Goal: Task Accomplishment & Management: Manage account settings

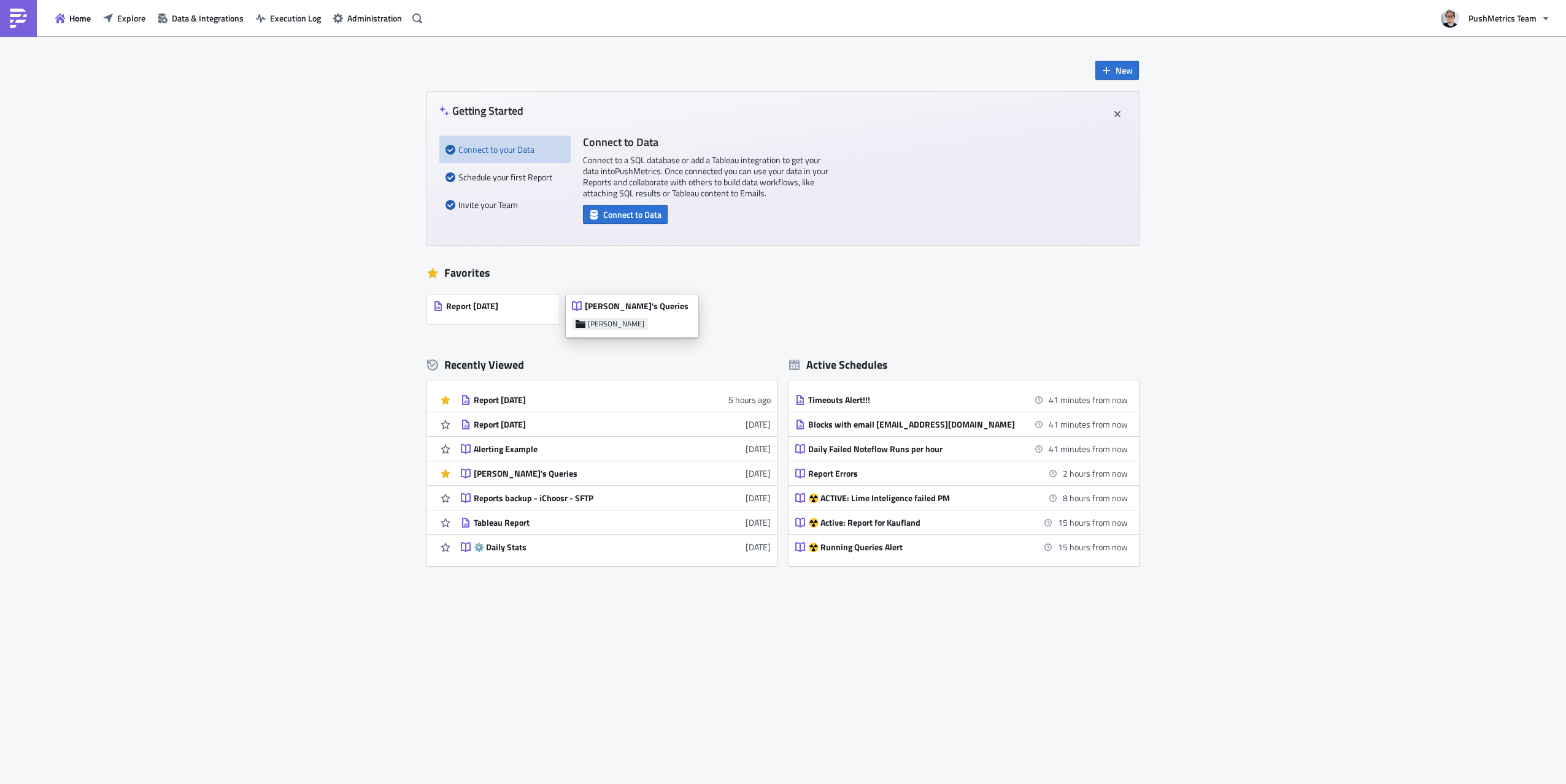
click at [636, 300] on div "[PERSON_NAME]'s Queries [PERSON_NAME]" at bounding box center [632, 316] width 132 height 43
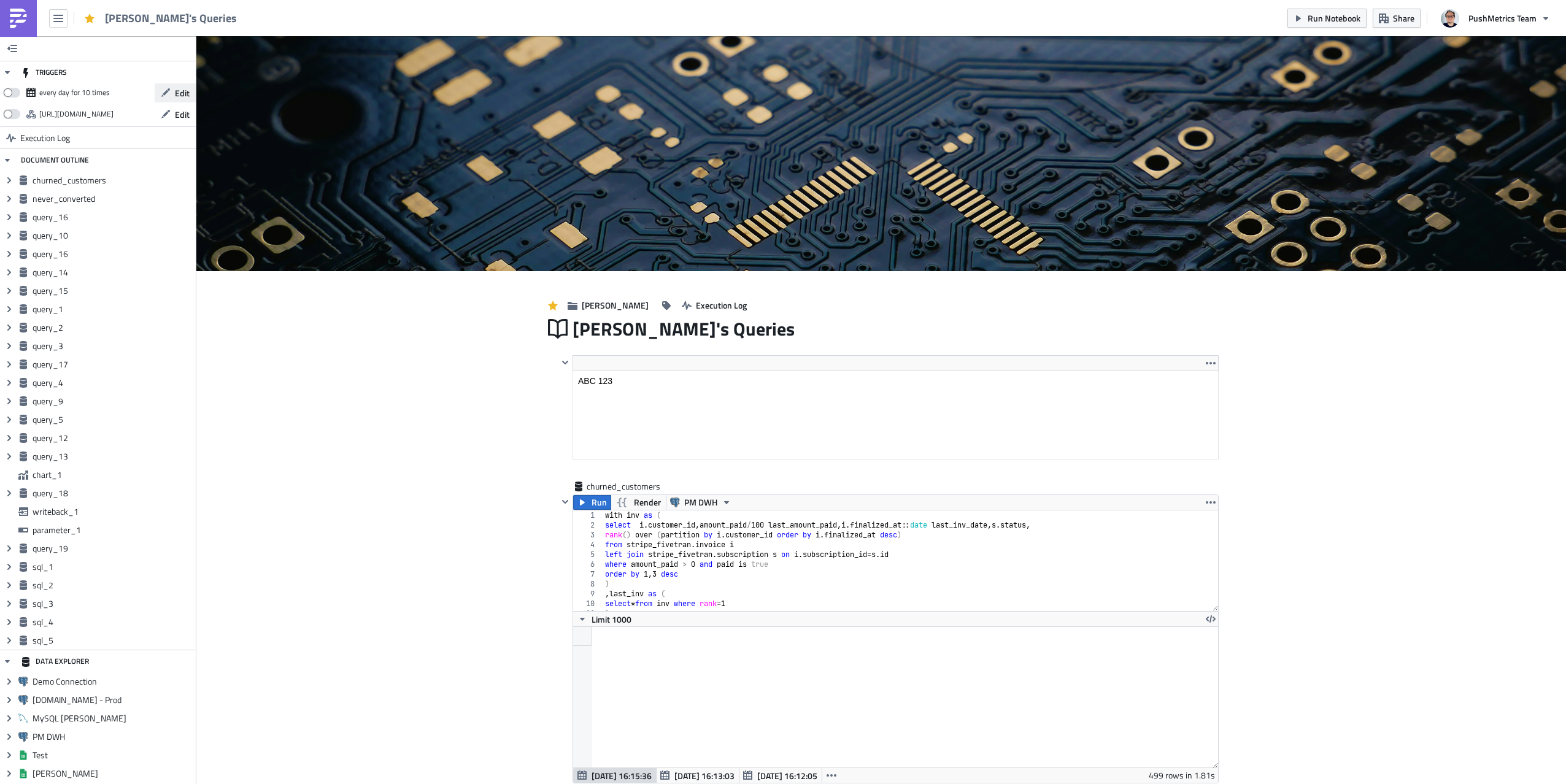
click at [184, 89] on span "Edit" at bounding box center [182, 93] width 14 height 13
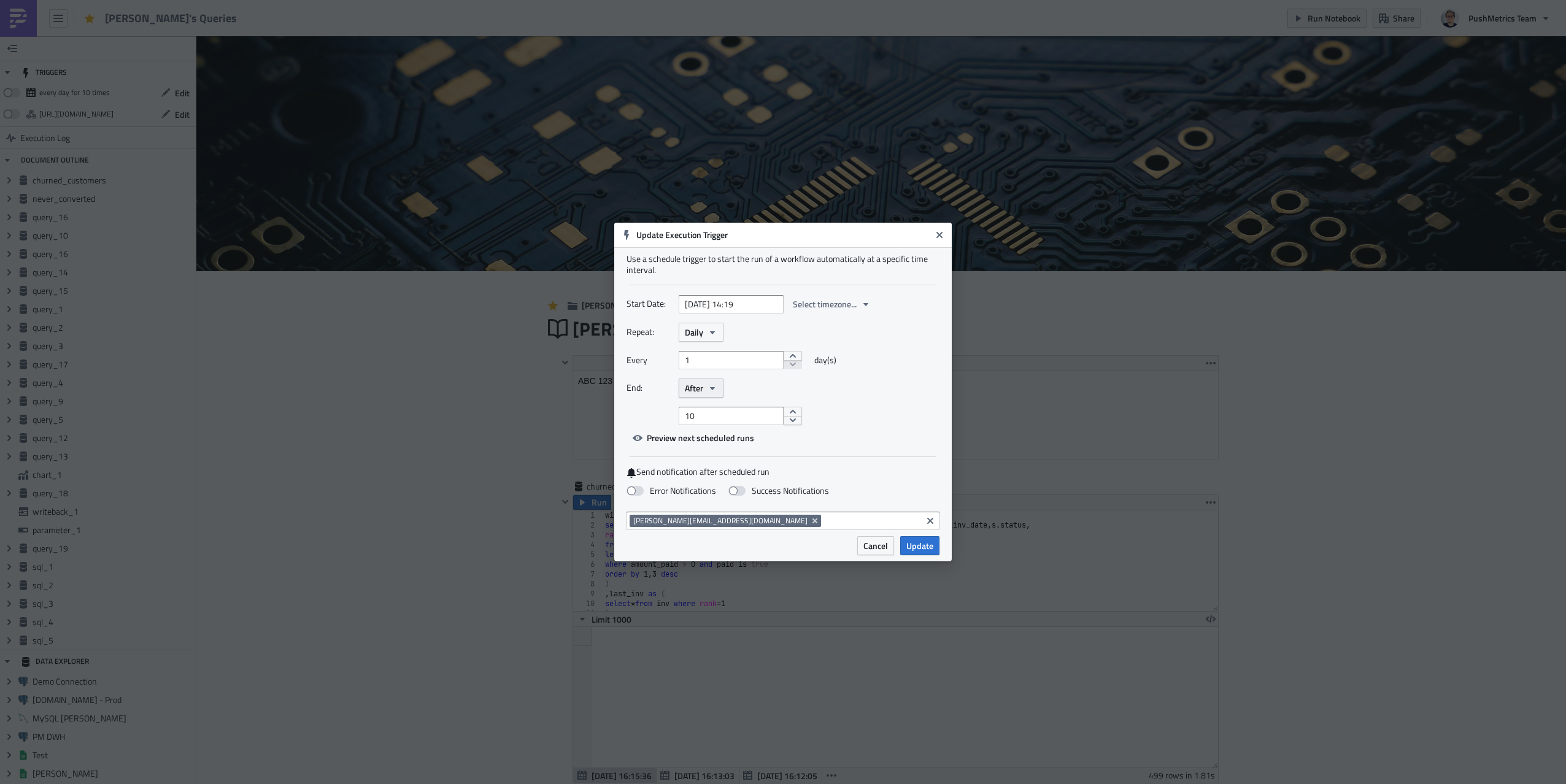
click at [689, 390] on span "After" at bounding box center [694, 388] width 18 height 13
click at [718, 416] on div "Never" at bounding box center [737, 411] width 102 height 13
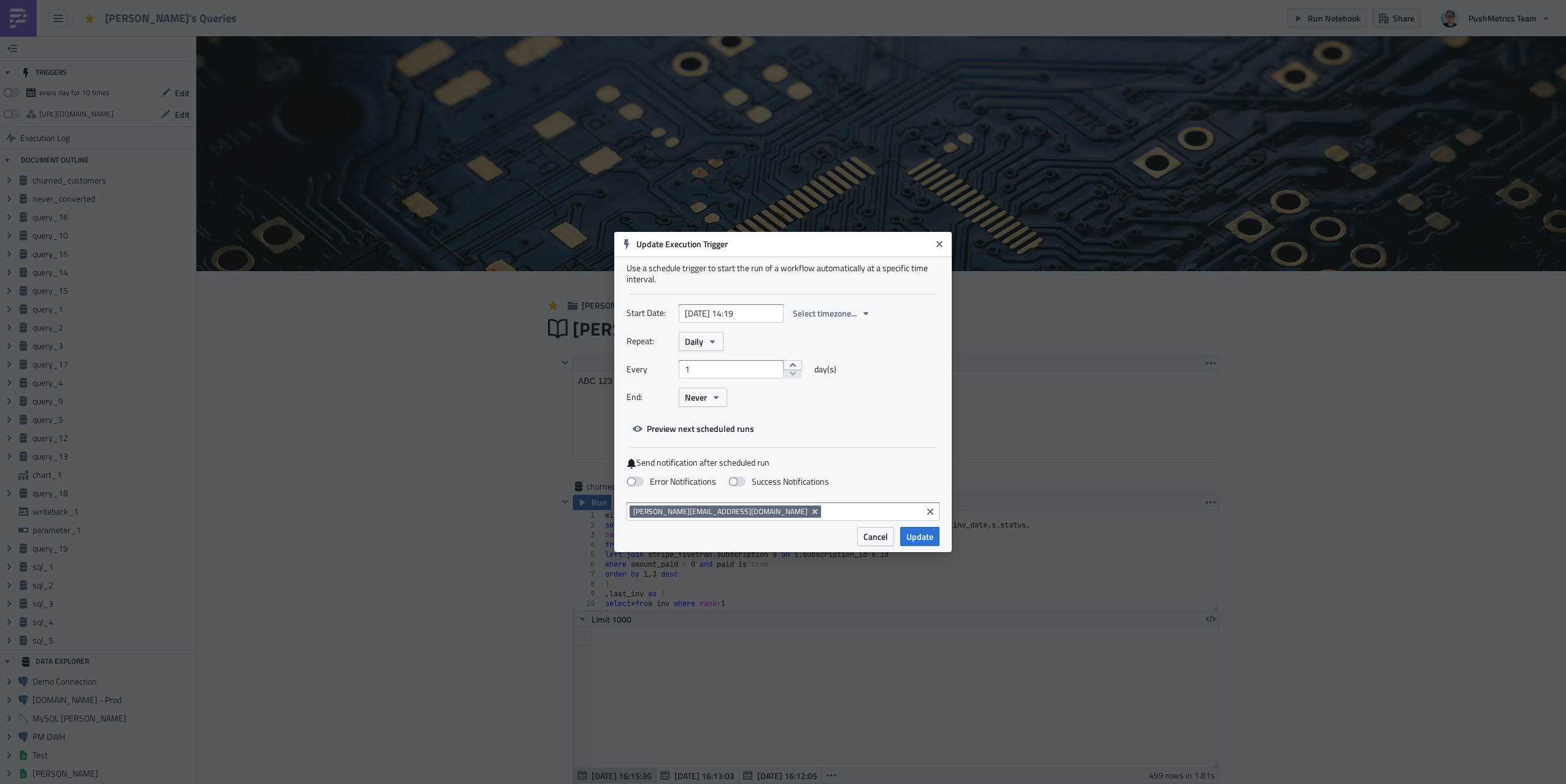
click at [844, 405] on div "End: Never" at bounding box center [783, 397] width 313 height 19
click at [698, 402] on span "Never" at bounding box center [696, 397] width 22 height 13
click at [880, 444] on div "Use a schedule trigger to start the run of a workflow automatically at a specif…" at bounding box center [782, 391] width 337 height 271
click at [944, 245] on button "Close" at bounding box center [939, 244] width 18 height 18
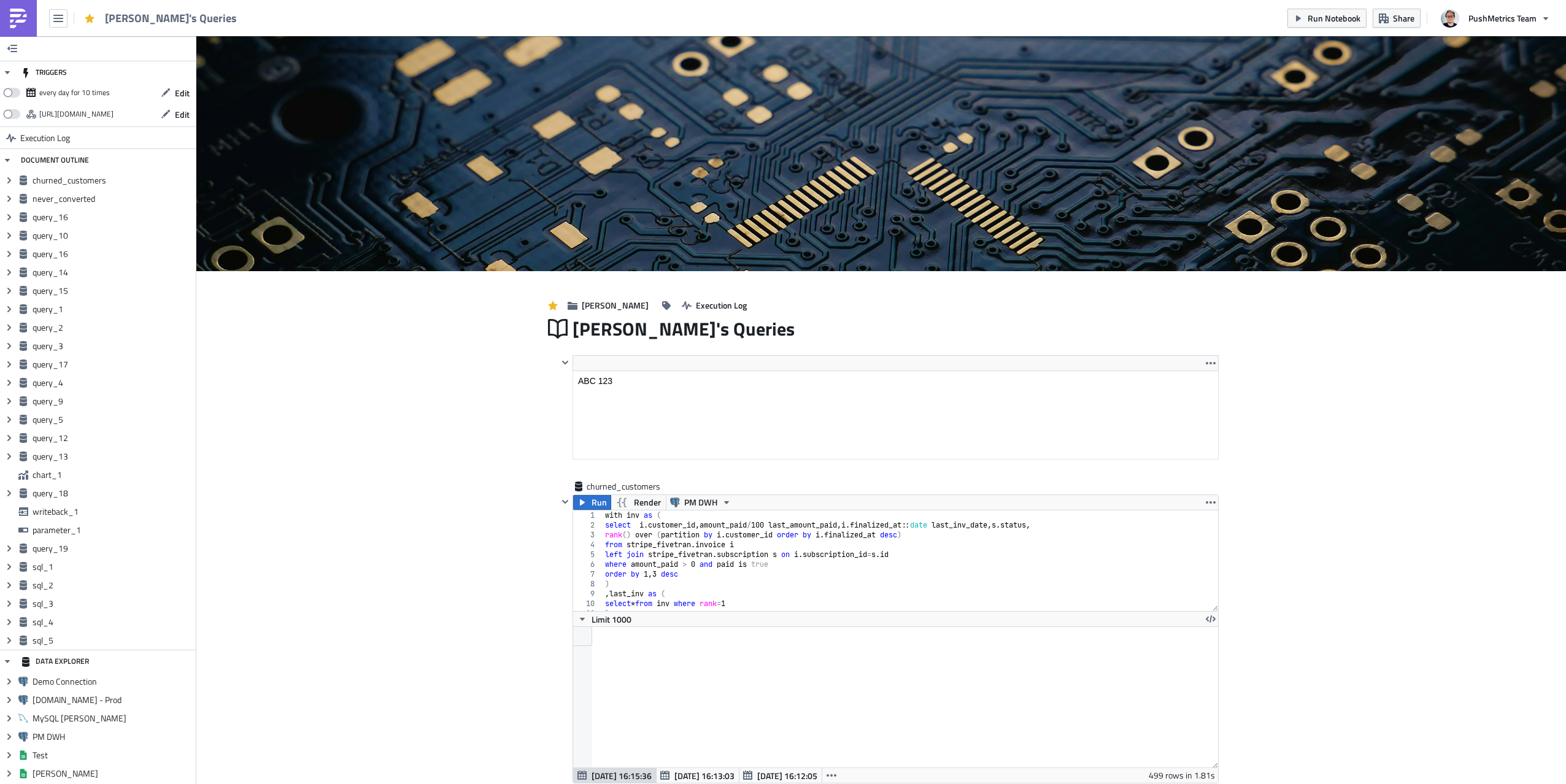
click at [18, 18] on img at bounding box center [18, 18] width 19 height 19
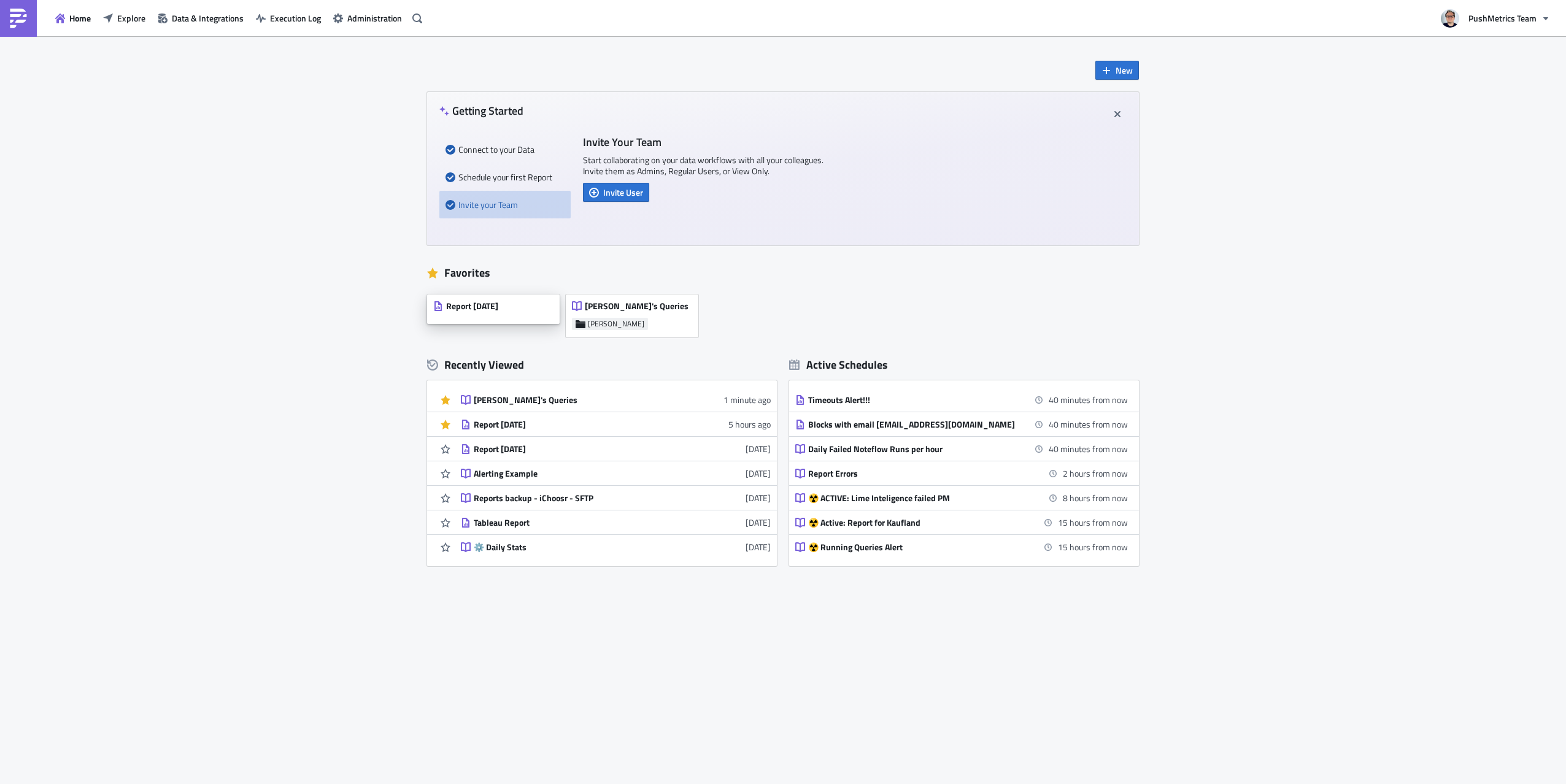
click at [482, 301] on span "Report [DATE]" at bounding box center [472, 306] width 52 height 11
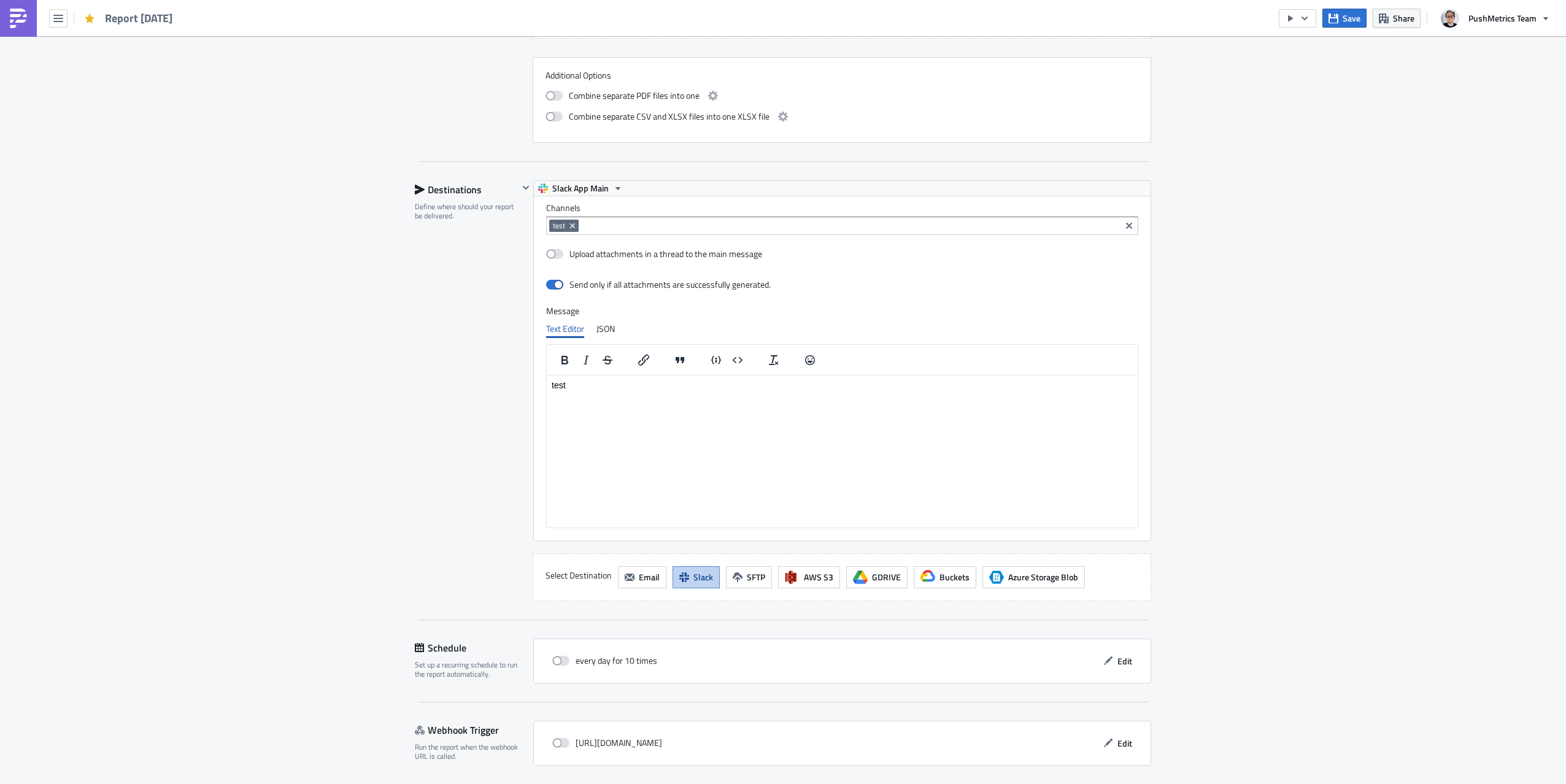
scroll to position [1141, 0]
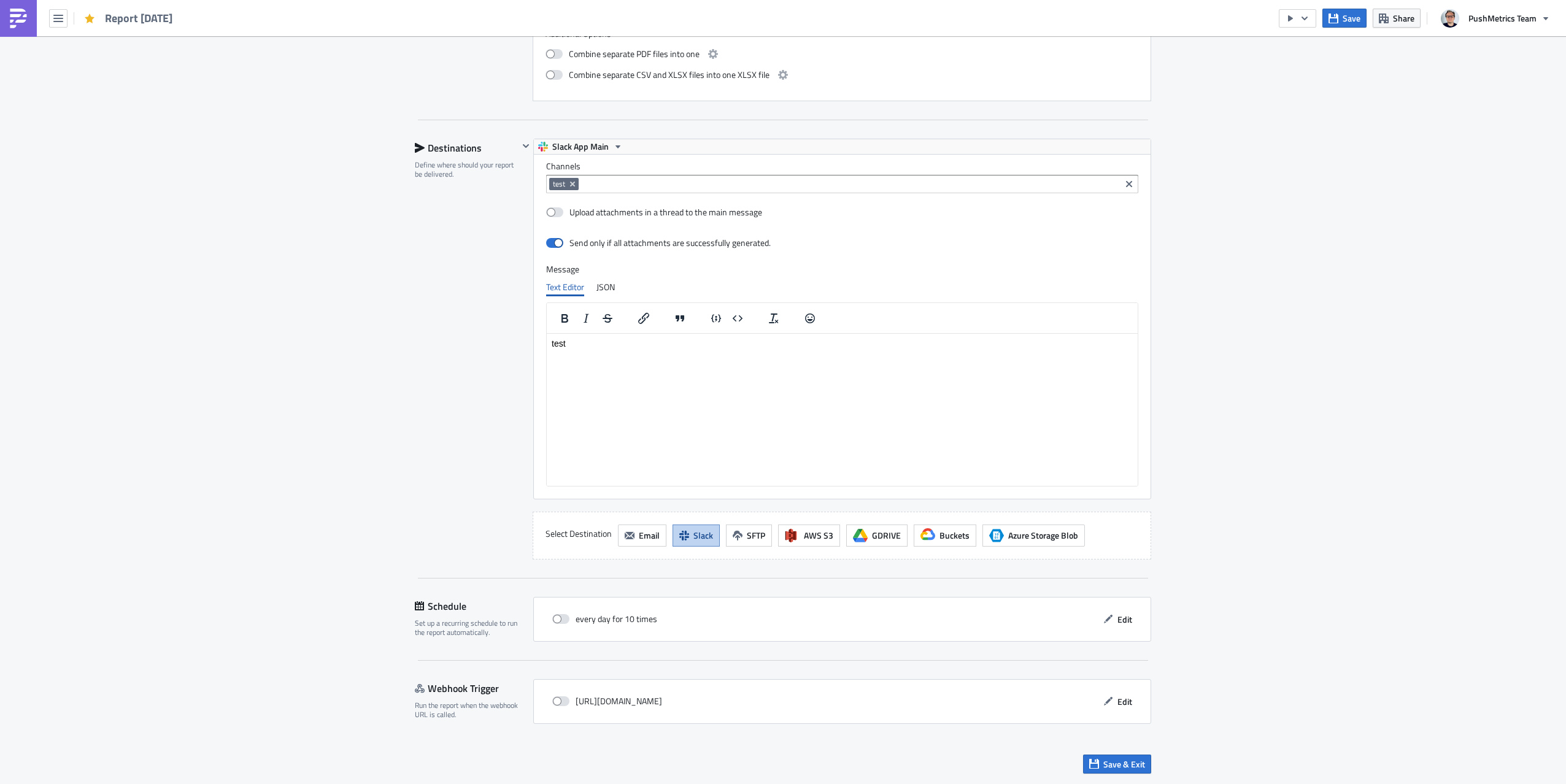
click at [1113, 604] on div "every day for 10 times Edit" at bounding box center [842, 619] width 618 height 45
click at [1126, 622] on span "Edit" at bounding box center [1125, 619] width 14 height 13
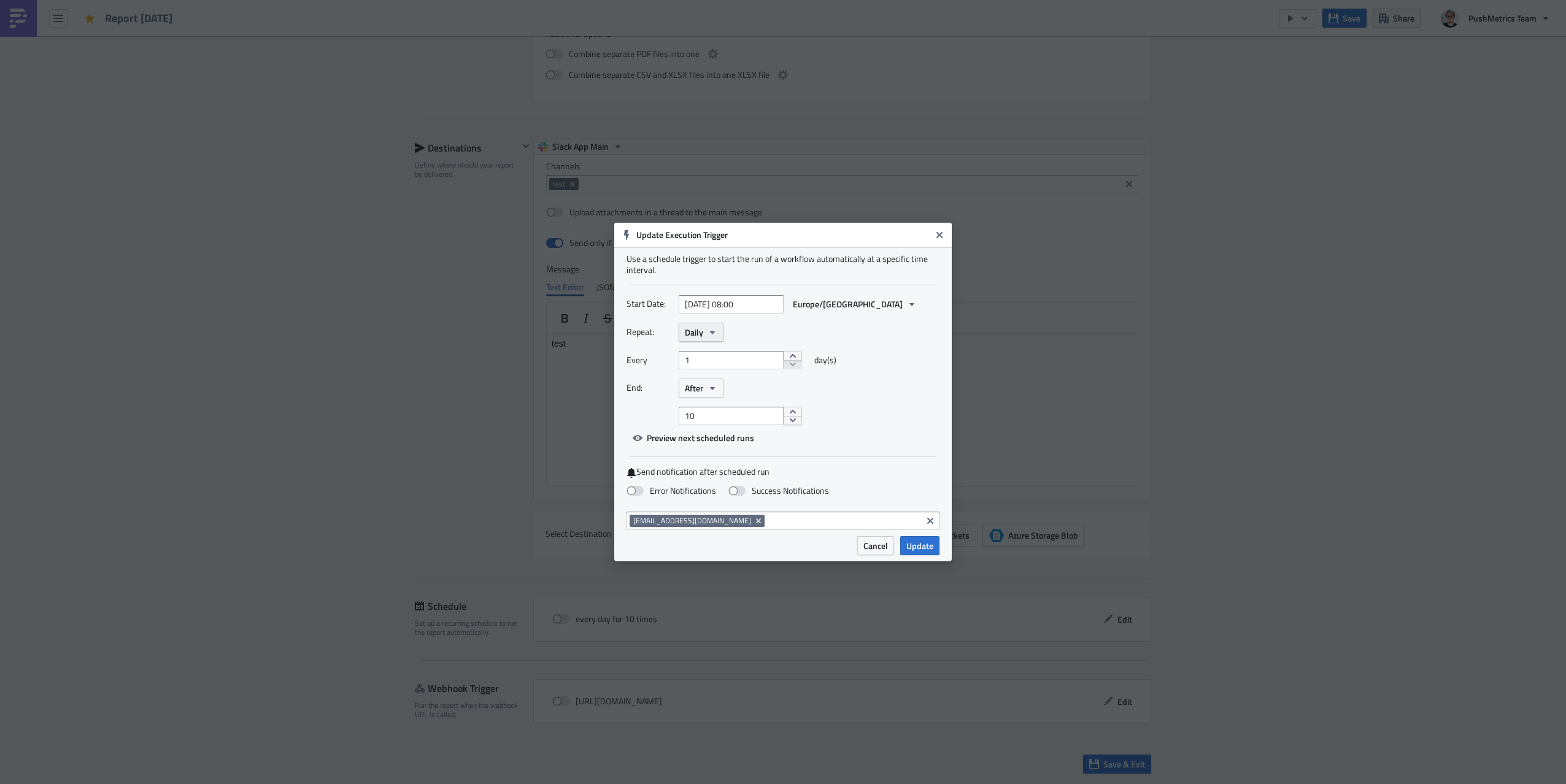
click at [696, 340] on button "Daily" at bounding box center [701, 332] width 45 height 19
click at [743, 434] on link "Hourly" at bounding box center [737, 427] width 111 height 18
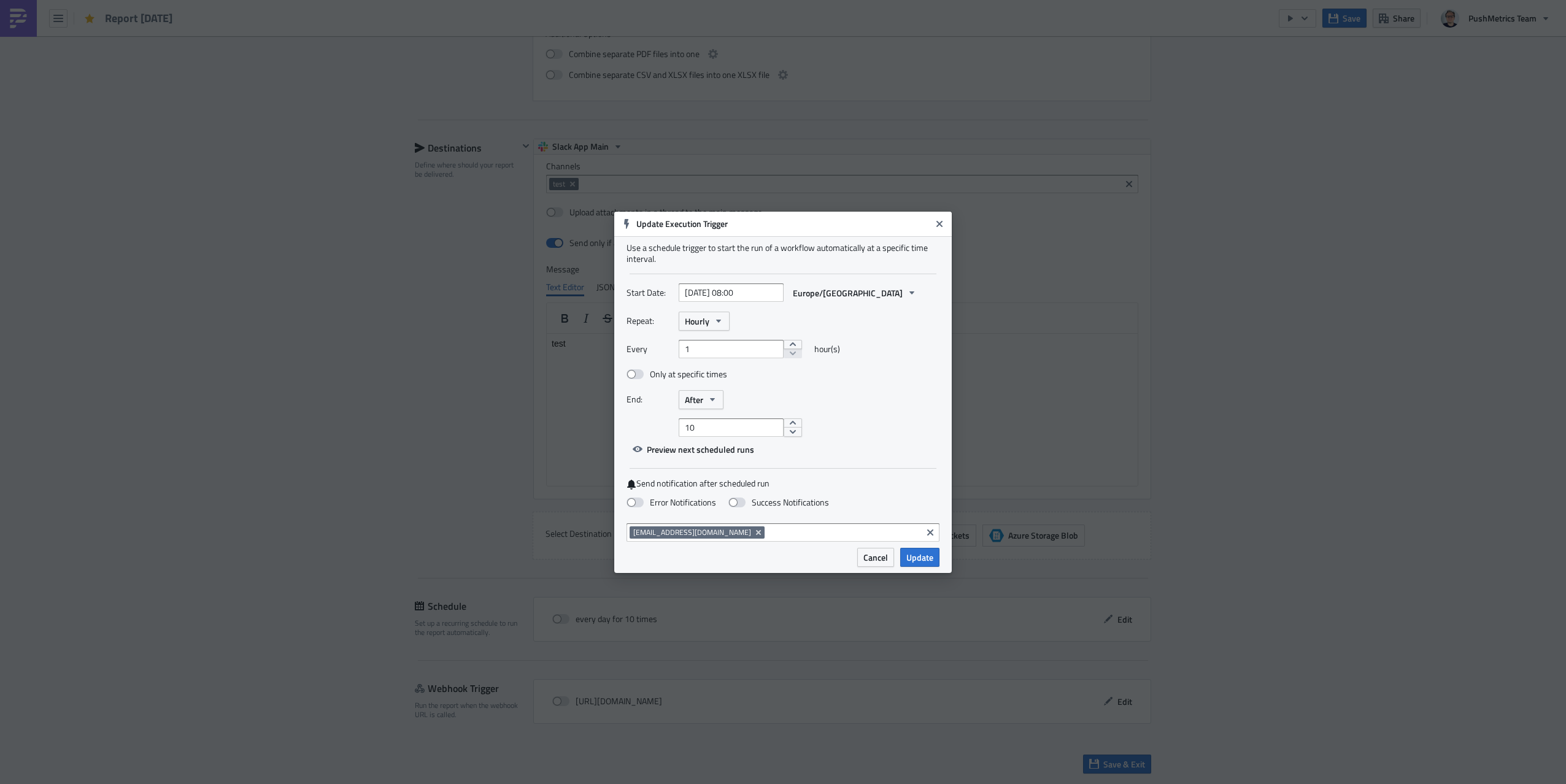
click at [723, 401] on div "End: After" at bounding box center [783, 400] width 313 height 19
click at [718, 401] on button "After" at bounding box center [701, 400] width 45 height 19
click at [734, 418] on div "Never" at bounding box center [737, 422] width 102 height 13
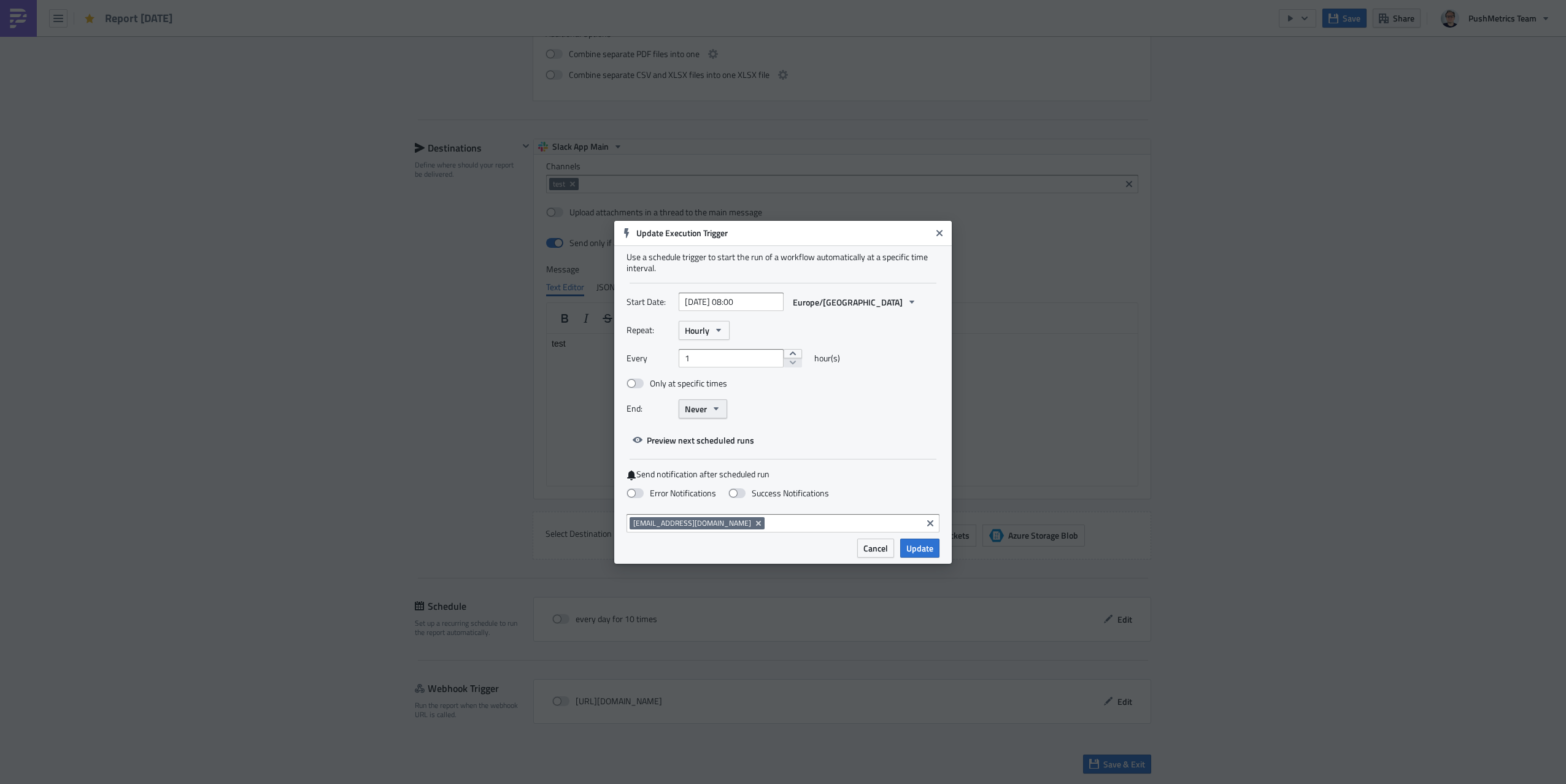
click at [714, 412] on icon "button" at bounding box center [716, 409] width 10 height 10
